Goal: Contribute content: Contribute content

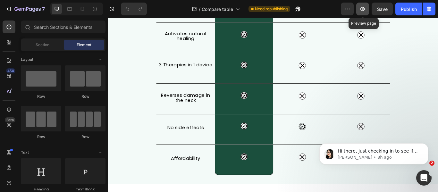
click at [362, 9] on icon "button" at bounding box center [363, 9] width 5 height 4
click at [403, 157] on p "[PERSON_NAME] • 8h ago" at bounding box center [379, 158] width 83 height 6
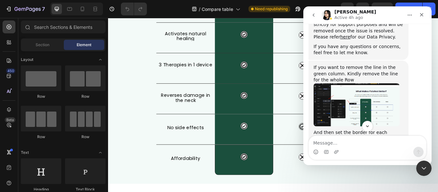
scroll to position [458, 0]
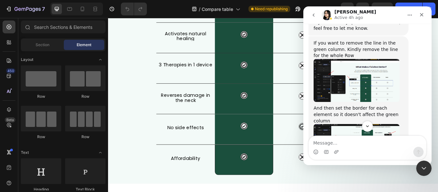
click at [352, 59] on img "Pauline says…" at bounding box center [357, 80] width 86 height 43
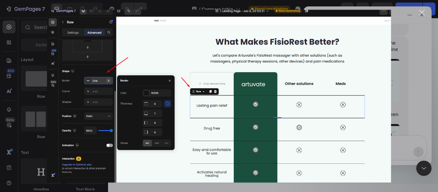
click at [422, 10] on div "Close" at bounding box center [422, 13] width 6 height 6
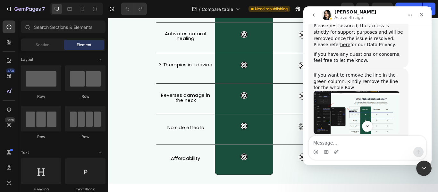
scroll to position [458, 0]
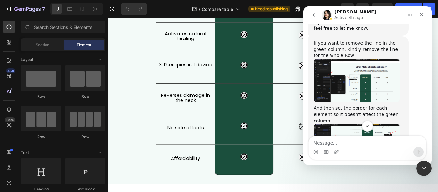
click at [358, 124] on img "Pauline says…" at bounding box center [357, 145] width 86 height 42
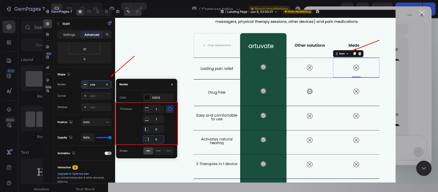
click at [424, 13] on div "Close" at bounding box center [422, 13] width 6 height 6
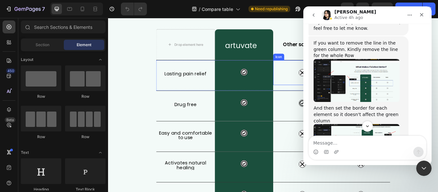
scroll to position [64, 0]
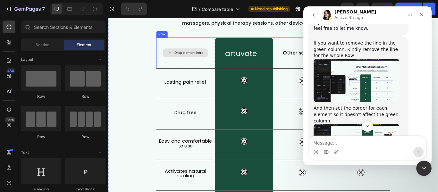
click at [167, 59] on div "Drop element here" at bounding box center [198, 59] width 68 height 36
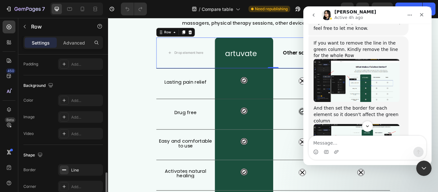
scroll to position [257, 0]
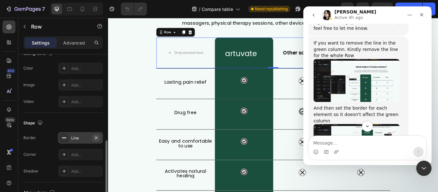
click at [95, 139] on icon "button" at bounding box center [96, 137] width 5 height 5
click at [84, 138] on div "Add..." at bounding box center [86, 138] width 30 height 6
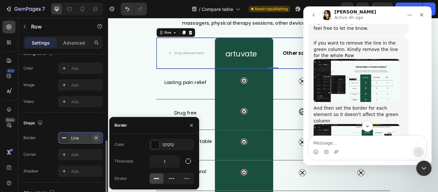
click at [97, 139] on icon "button" at bounding box center [96, 137] width 3 height 3
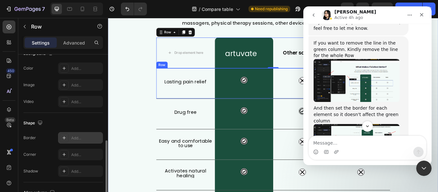
click at [190, 109] on div "Lasting pain relief Heading" at bounding box center [198, 94] width 68 height 35
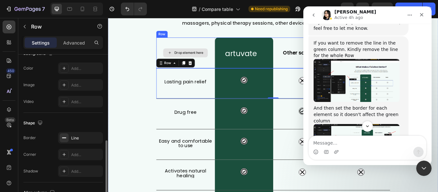
click at [208, 53] on div "Drop element here" at bounding box center [198, 59] width 68 height 36
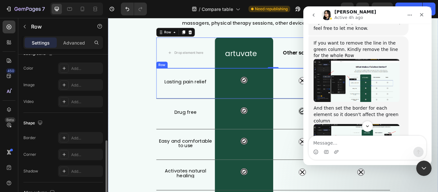
click at [211, 108] on div "Lasting pain relief Heading" at bounding box center [198, 94] width 68 height 35
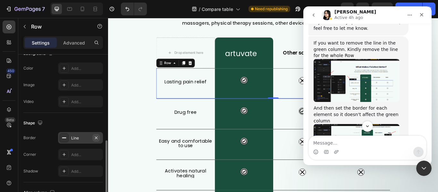
click at [96, 136] on icon "button" at bounding box center [96, 137] width 5 height 5
click at [171, 145] on div "Drug free Heading" at bounding box center [198, 129] width 68 height 35
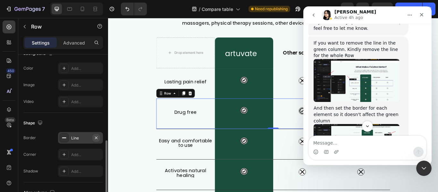
click at [98, 137] on icon "button" at bounding box center [96, 137] width 5 height 5
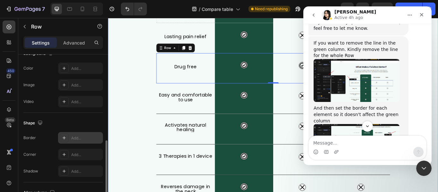
scroll to position [128, 0]
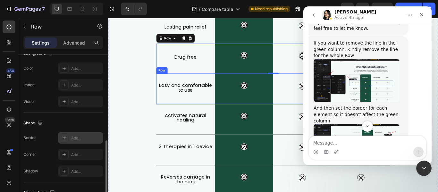
click at [208, 117] on div "Easy and comfortable to use Heading" at bounding box center [198, 100] width 68 height 35
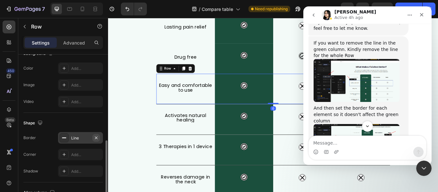
click at [97, 135] on icon "button" at bounding box center [96, 137] width 5 height 5
click at [192, 152] on div "Activates natural healing Heading" at bounding box center [198, 135] width 68 height 35
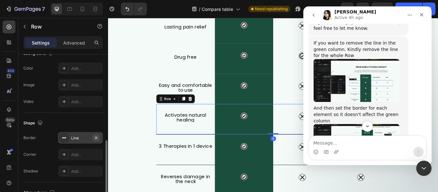
click at [96, 136] on icon "button" at bounding box center [96, 137] width 5 height 5
click at [188, 185] on div "3 Therapies in 1 device Heading" at bounding box center [198, 171] width 68 height 35
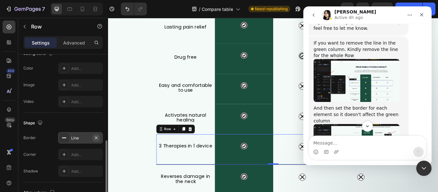
click at [95, 137] on icon "button" at bounding box center [96, 137] width 5 height 5
click at [197, 188] on div "3 Therapies in 1 device Heading" at bounding box center [198, 171] width 68 height 35
click at [125, 181] on div "What Makes FisioRest Better? Heading Let's compare Artuvate's FisioRest massage…" at bounding box center [300, 104] width 385 height 383
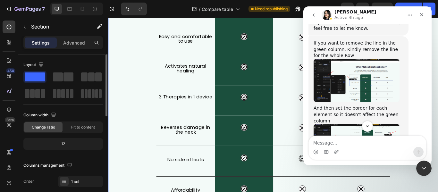
scroll to position [225, 0]
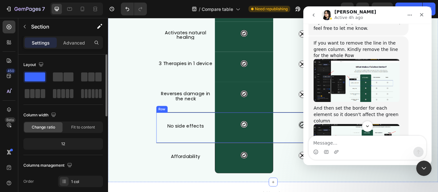
click at [191, 161] on div "No side effects Heading" at bounding box center [198, 145] width 68 height 35
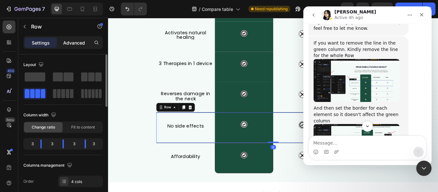
click at [73, 45] on p "Advanced" at bounding box center [74, 42] width 22 height 7
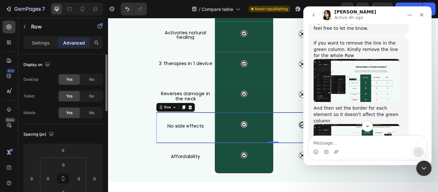
scroll to position [64, 0]
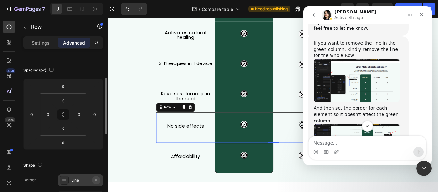
click at [95, 178] on icon "button" at bounding box center [96, 180] width 5 height 5
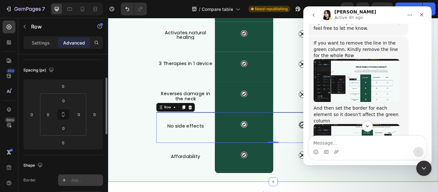
click at [134, 113] on div "What Makes FisioRest Better? Heading Let's compare Artuvate's FisioRest massage…" at bounding box center [300, 8] width 385 height 382
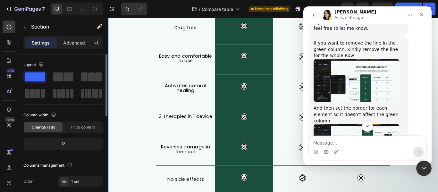
scroll to position [160, 0]
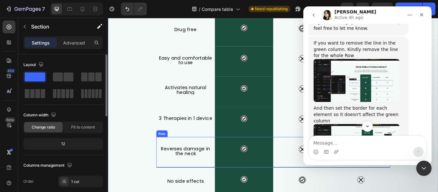
click at [194, 191] on div "Reverses damage in the neck Heading" at bounding box center [198, 174] width 68 height 35
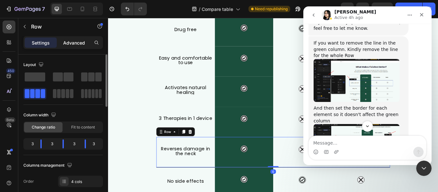
click at [71, 39] on p "Advanced" at bounding box center [74, 42] width 22 height 7
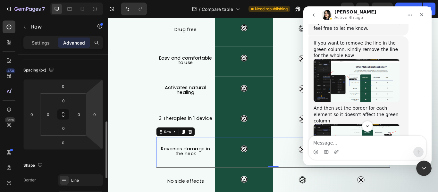
scroll to position [96, 0]
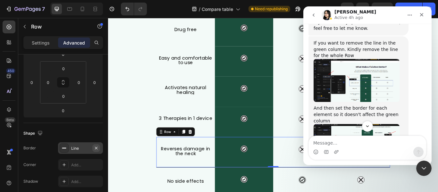
click at [97, 149] on icon "button" at bounding box center [96, 148] width 3 height 3
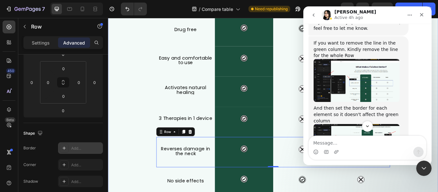
click at [134, 138] on div "What Makes FisioRest Better? Heading Let's compare Artuvate's FisioRest massage…" at bounding box center [300, 72] width 385 height 382
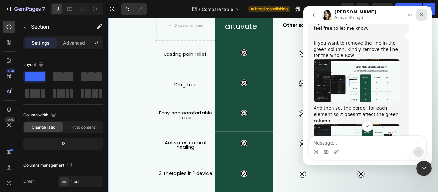
click at [421, 13] on icon "Close" at bounding box center [421, 14] width 5 height 5
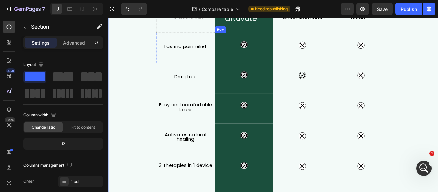
scroll to position [80, 0]
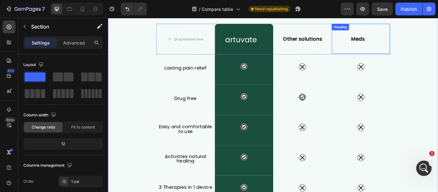
click at [400, 56] on div "Meds Heading" at bounding box center [403, 42] width 68 height 35
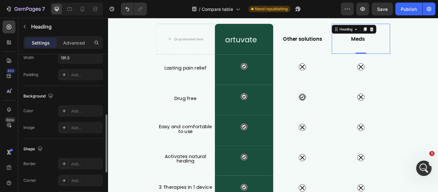
scroll to position [193, 0]
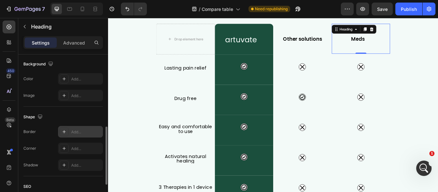
click at [66, 132] on icon at bounding box center [64, 131] width 5 height 5
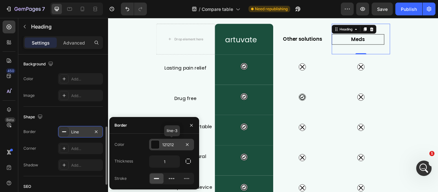
click at [158, 147] on div at bounding box center [155, 145] width 8 height 8
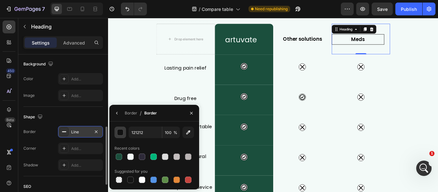
click at [122, 132] on div "button" at bounding box center [120, 133] width 6 height 6
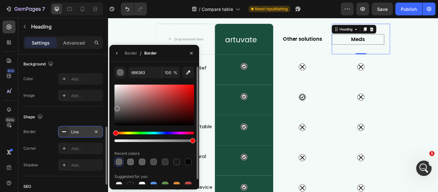
type input "706D6D"
drag, startPoint x: 115, startPoint y: 125, endPoint x: 117, endPoint y: 108, distance: 17.1
click at [117, 108] on div at bounding box center [117, 108] width 5 height 5
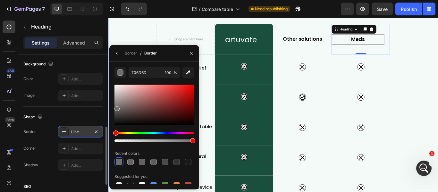
click at [131, 40] on div "What Makes FisioRest Better? Heading Let's compare Artuvate's FisioRest massage…" at bounding box center [300, 152] width 385 height 382
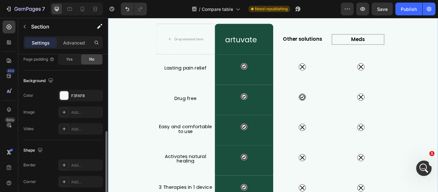
scroll to position [0, 0]
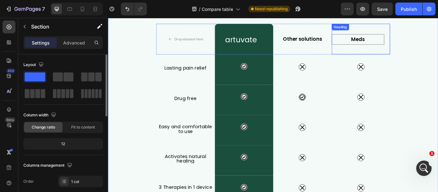
click at [391, 60] on div "Meds Heading" at bounding box center [403, 43] width 68 height 36
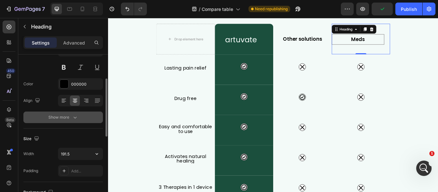
scroll to position [96, 0]
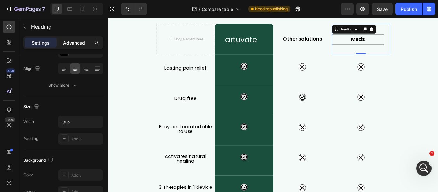
click at [74, 47] on div "Advanced" at bounding box center [74, 43] width 32 height 10
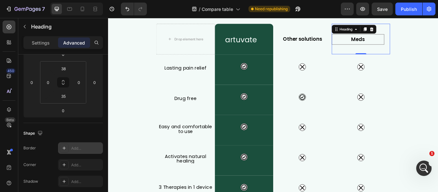
click at [76, 145] on div "Add..." at bounding box center [80, 148] width 45 height 12
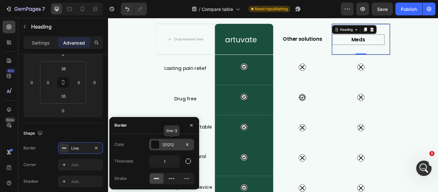
click at [155, 145] on div at bounding box center [155, 145] width 8 height 8
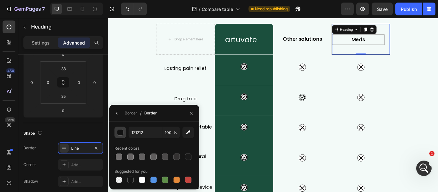
click at [123, 134] on div "button" at bounding box center [120, 133] width 6 height 6
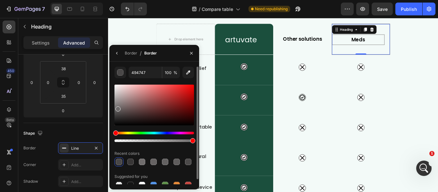
type input "6D6A6A"
drag, startPoint x: 117, startPoint y: 125, endPoint x: 117, endPoint y: 108, distance: 16.7
click at [117, 108] on div at bounding box center [118, 109] width 5 height 5
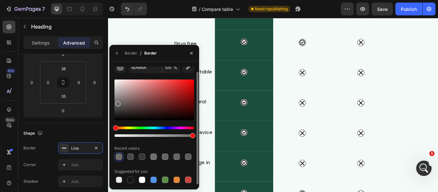
scroll to position [0, 0]
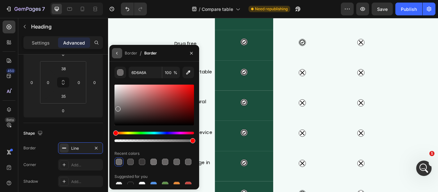
click at [118, 53] on icon "button" at bounding box center [117, 53] width 5 height 5
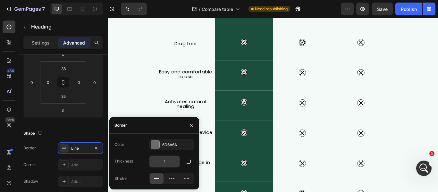
click at [165, 162] on input "1" at bounding box center [165, 162] width 30 height 12
click at [190, 162] on icon "button" at bounding box center [188, 161] width 6 height 6
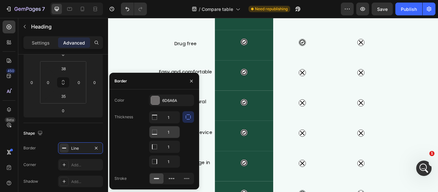
click at [157, 120] on icon at bounding box center [154, 117] width 5 height 5
click at [171, 117] on input "1" at bounding box center [165, 118] width 30 height 12
type input "0"
click at [170, 147] on input "1" at bounding box center [165, 147] width 30 height 12
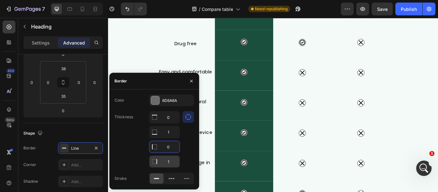
type input "0"
click at [170, 157] on input "1" at bounding box center [165, 162] width 30 height 12
type input "0"
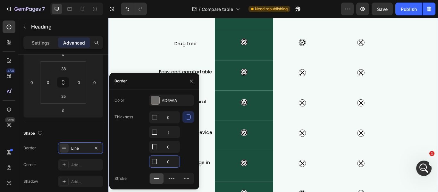
click at [147, 68] on div "What Makes FisioRest Better? Heading Let's compare Artuvate's FisioRest massage…" at bounding box center [300, 88] width 385 height 382
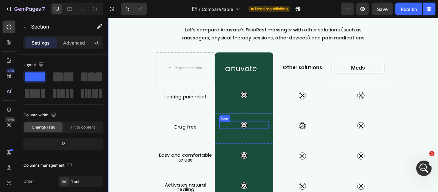
scroll to position [16, 0]
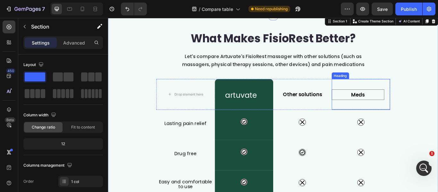
click at [375, 116] on div "Meds Heading" at bounding box center [403, 107] width 68 height 36
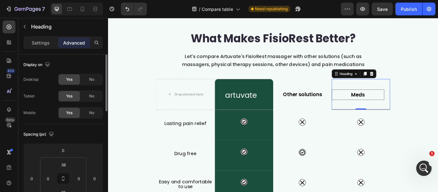
scroll to position [32, 0]
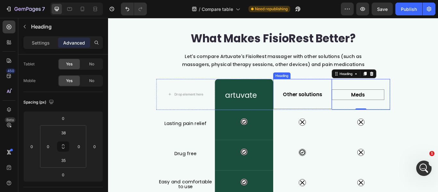
click at [321, 118] on div "Other solutions Heading" at bounding box center [335, 106] width 68 height 35
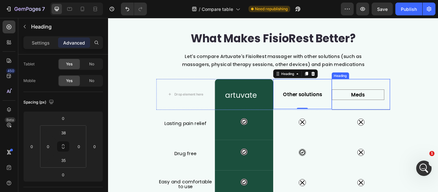
click at [390, 113] on h2 "Meds" at bounding box center [400, 107] width 62 height 12
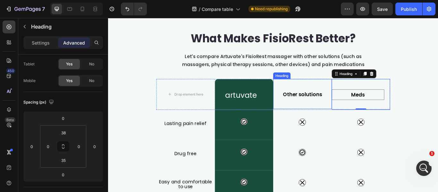
click at [339, 116] on div "Other solutions Heading" at bounding box center [335, 106] width 68 height 35
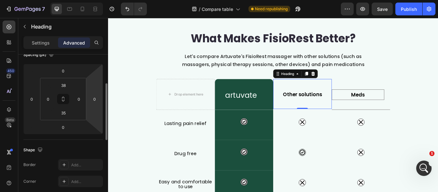
scroll to position [112, 0]
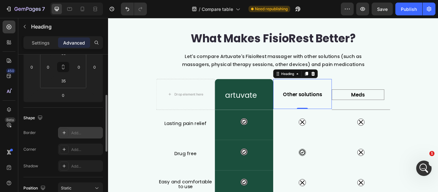
click at [85, 136] on div "Add..." at bounding box center [80, 133] width 45 height 12
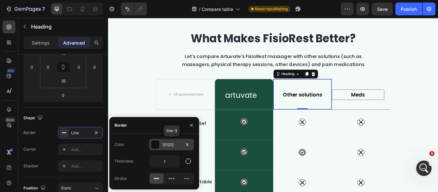
click at [156, 147] on div at bounding box center [155, 145] width 8 height 8
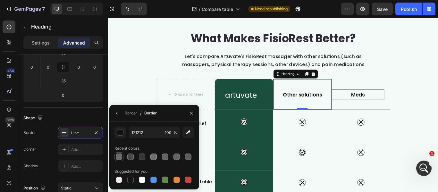
click at [120, 158] on div at bounding box center [119, 157] width 6 height 6
type input "6D6A6A"
click at [118, 113] on icon "button" at bounding box center [117, 113] width 5 height 5
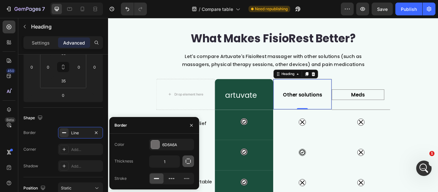
click at [185, 163] on button "button" at bounding box center [189, 162] width 12 height 12
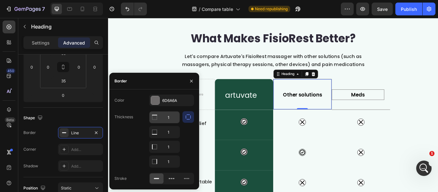
click at [170, 119] on input "1" at bounding box center [165, 118] width 30 height 12
type input "0"
click at [168, 138] on input "1" at bounding box center [165, 132] width 30 height 12
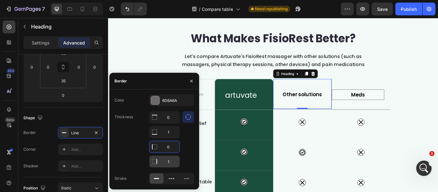
type input "0"
click at [168, 123] on input "1" at bounding box center [165, 118] width 30 height 12
type input "0"
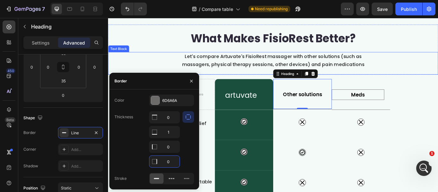
click at [156, 73] on div "Let's compare Artuvate's FisioRest massager with other solutions (such as massa…" at bounding box center [300, 68] width 385 height 20
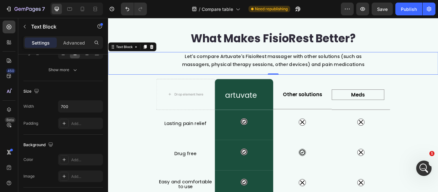
scroll to position [0, 0]
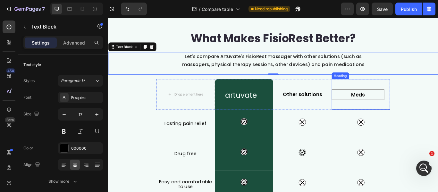
click at [377, 119] on div "Meds Heading" at bounding box center [403, 107] width 68 height 36
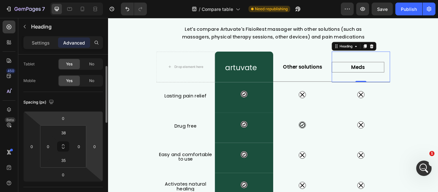
scroll to position [64, 0]
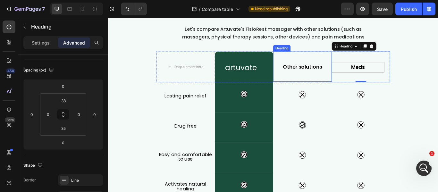
click at [347, 79] on h2 "Other solutions" at bounding box center [335, 75] width 62 height 12
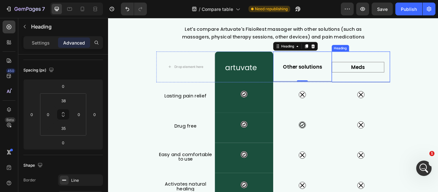
click at [405, 78] on h2 "Meds" at bounding box center [400, 75] width 62 height 12
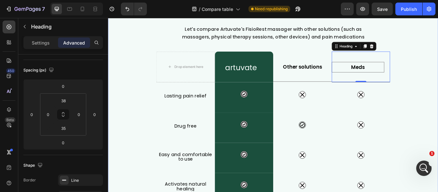
click at [438, 79] on div "What Makes FisioRest Better? Heading Let's compare Artuvate's FisioRest massage…" at bounding box center [300, 185] width 385 height 382
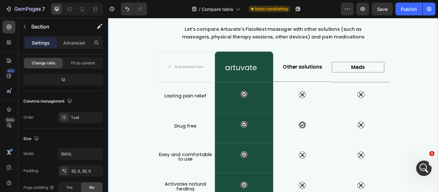
scroll to position [0, 0]
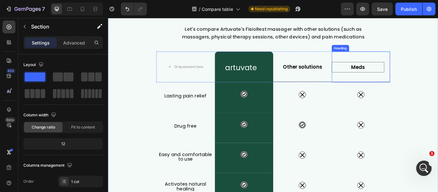
click at [421, 85] on div "Meds Heading" at bounding box center [403, 75] width 68 height 36
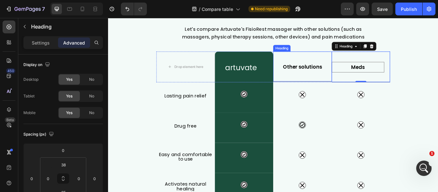
click at [353, 84] on div "Other solutions Heading" at bounding box center [335, 74] width 68 height 35
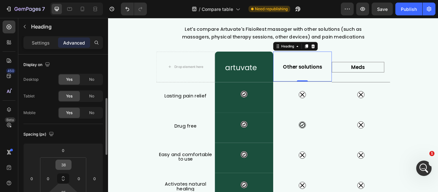
scroll to position [32, 0]
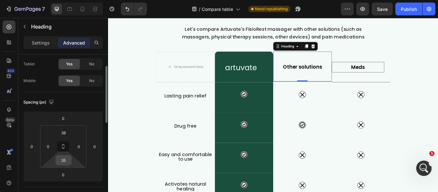
click at [66, 160] on input "35" at bounding box center [63, 161] width 13 height 10
type input "36"
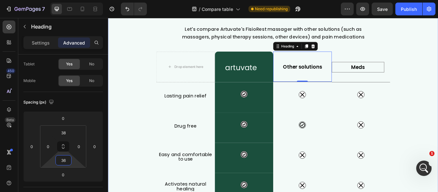
click at [438, 108] on div "What Makes FisioRest Better? Heading Let's compare Artuvate's FisioRest massage…" at bounding box center [300, 185] width 385 height 382
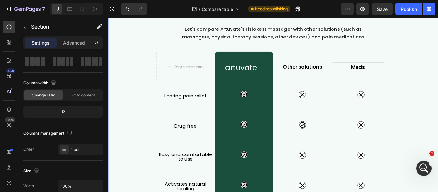
scroll to position [0, 0]
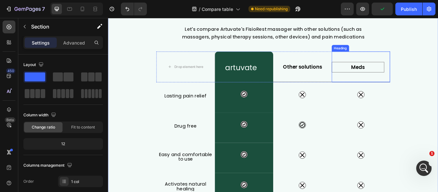
click at [391, 90] on div "Meds Heading" at bounding box center [403, 75] width 68 height 36
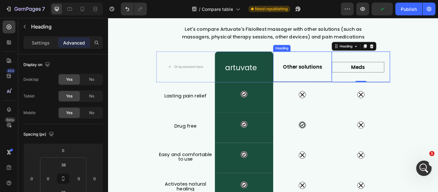
click at [359, 87] on div "Other solutions Heading" at bounding box center [335, 75] width 68 height 36
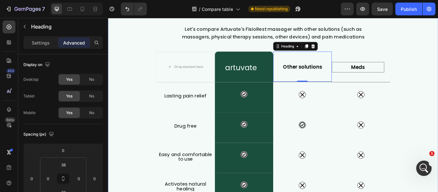
click at [438, 97] on div "What Makes FisioRest Better? Heading Let's compare Artuvate's FisioRest massage…" at bounding box center [300, 185] width 385 height 382
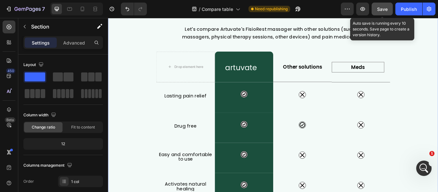
click at [378, 6] on span "Save" at bounding box center [382, 8] width 11 height 5
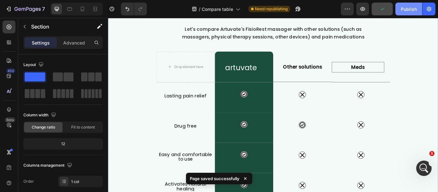
click at [401, 7] on button "Publish" at bounding box center [409, 9] width 27 height 13
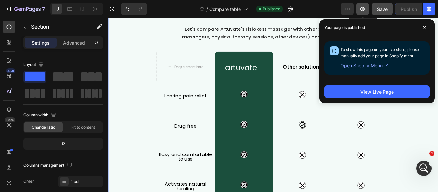
click at [362, 7] on icon "button" at bounding box center [363, 9] width 6 height 6
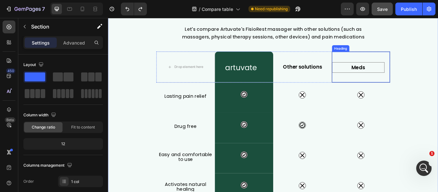
click at [421, 74] on h2 "Meds" at bounding box center [400, 76] width 62 height 12
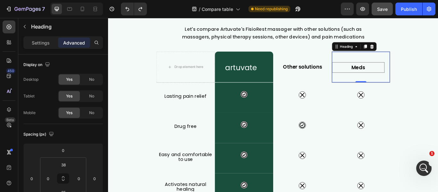
click at [405, 72] on h2 "Meds" at bounding box center [400, 76] width 62 height 12
click at [415, 89] on div "Meds Heading 0" at bounding box center [403, 75] width 68 height 36
click at [438, 87] on div "What Makes FisioRest Better? Heading Let's compare Artuvate's FisioRest massage…" at bounding box center [300, 185] width 385 height 382
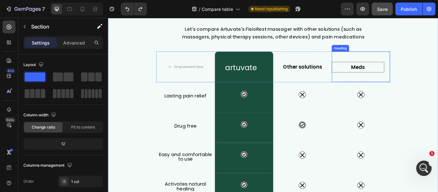
click at [387, 74] on p "Meds" at bounding box center [400, 75] width 60 height 10
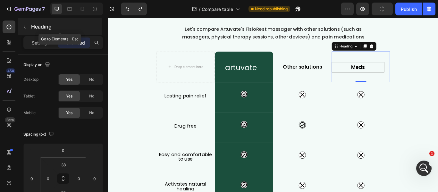
click at [23, 25] on icon "button" at bounding box center [24, 26] width 5 height 5
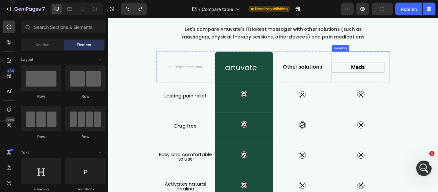
click at [402, 76] on p "Meds" at bounding box center [400, 75] width 60 height 10
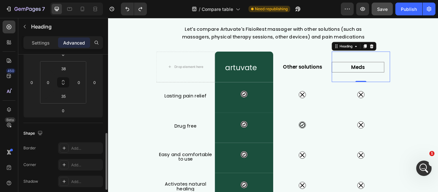
scroll to position [128, 0]
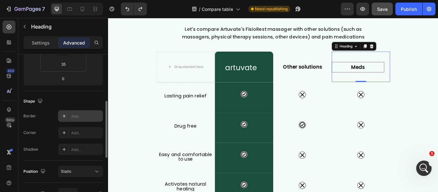
click at [71, 113] on div "Add..." at bounding box center [80, 116] width 45 height 12
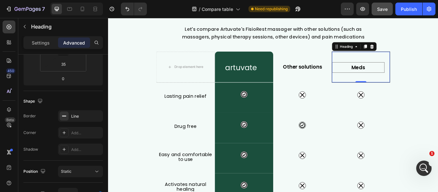
click at [406, 82] on h2 "Meds" at bounding box center [400, 76] width 62 height 12
click at [47, 40] on p "Settings" at bounding box center [41, 42] width 18 height 7
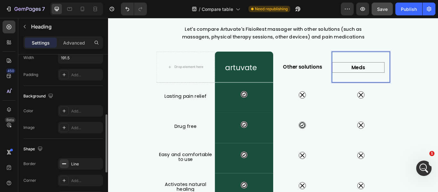
scroll to position [193, 0]
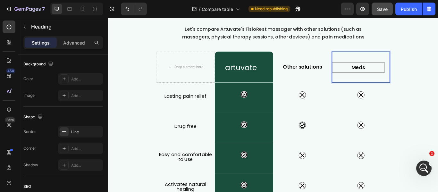
click at [427, 71] on p "Meds" at bounding box center [400, 76] width 60 height 10
click at [396, 122] on div "Icon" at bounding box center [403, 110] width 68 height 35
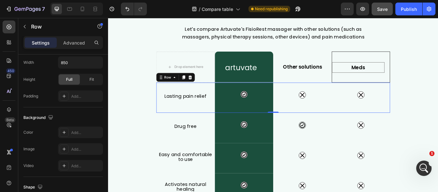
scroll to position [0, 0]
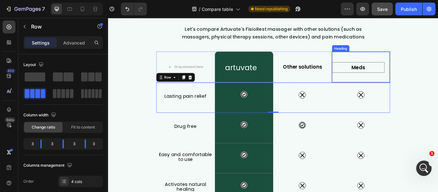
click at [413, 78] on p "Meds" at bounding box center [400, 76] width 60 height 10
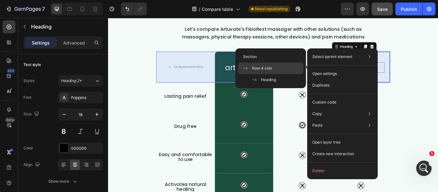
click at [286, 74] on div "Row 4 cols" at bounding box center [270, 80] width 65 height 12
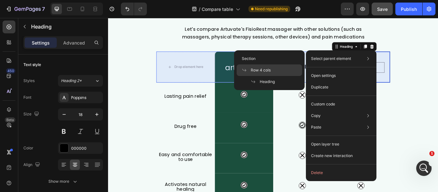
click at [277, 76] on div "Row 4 cols" at bounding box center [269, 82] width 65 height 12
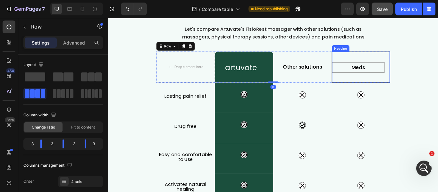
click at [397, 77] on p "Meds" at bounding box center [400, 76] width 60 height 10
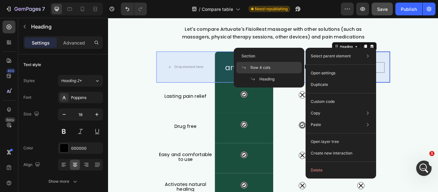
click at [275, 73] on div "Row 4 cols" at bounding box center [269, 79] width 65 height 12
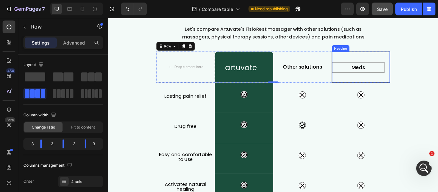
click at [388, 75] on p "Meds" at bounding box center [400, 76] width 60 height 10
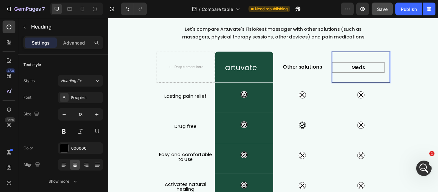
click at [381, 74] on p "Meds" at bounding box center [400, 76] width 60 height 10
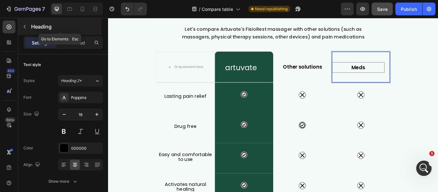
click at [26, 26] on icon "button" at bounding box center [24, 26] width 5 height 5
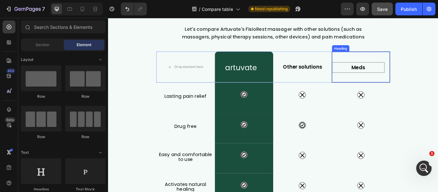
click at [420, 77] on p "Meds" at bounding box center [400, 76] width 60 height 10
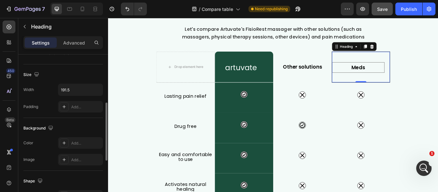
scroll to position [160, 0]
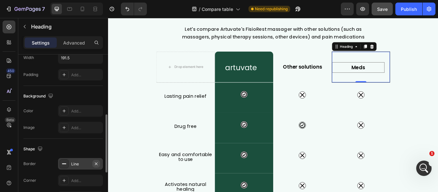
click at [96, 166] on icon "button" at bounding box center [96, 163] width 5 height 5
click at [438, 124] on div "What Makes FisioRest Better? Heading Let's compare Artuvate's FisioRest massage…" at bounding box center [300, 185] width 385 height 382
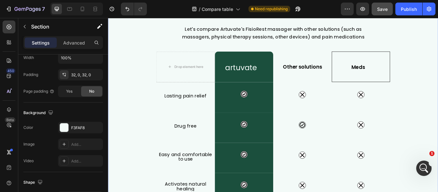
scroll to position [0, 0]
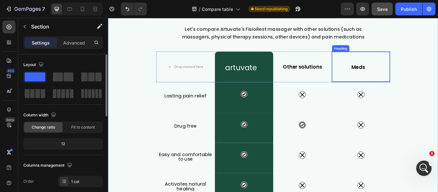
click at [413, 78] on p "Meds" at bounding box center [400, 75] width 60 height 10
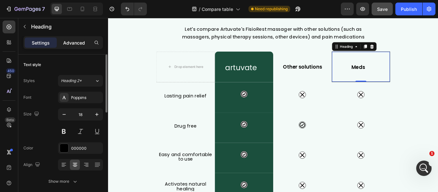
click at [73, 47] on div "Advanced" at bounding box center [74, 43] width 32 height 10
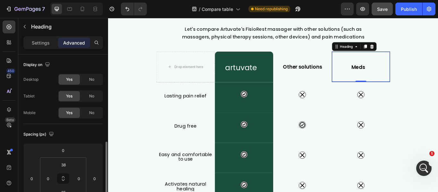
scroll to position [64, 0]
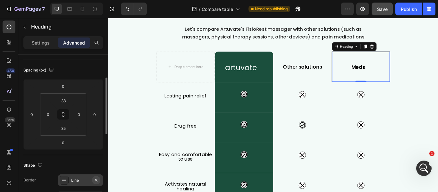
click at [95, 178] on icon "button" at bounding box center [96, 180] width 5 height 5
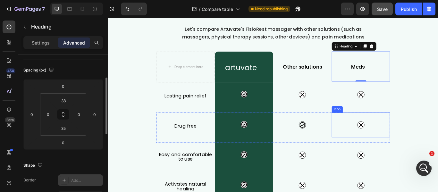
click at [431, 129] on div "Icon" at bounding box center [403, 142] width 68 height 29
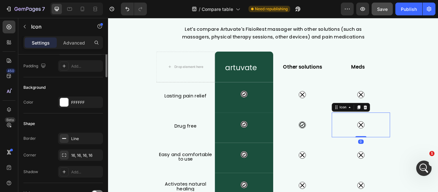
scroll to position [0, 0]
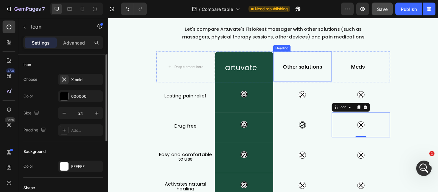
click at [313, 88] on div "Other solutions Heading" at bounding box center [335, 74] width 68 height 35
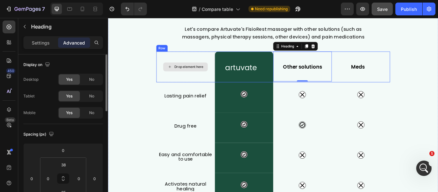
click at [174, 64] on div "Drop element here" at bounding box center [198, 75] width 68 height 36
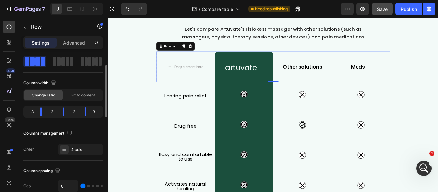
scroll to position [96, 0]
